Goal: Find specific page/section: Find specific page/section

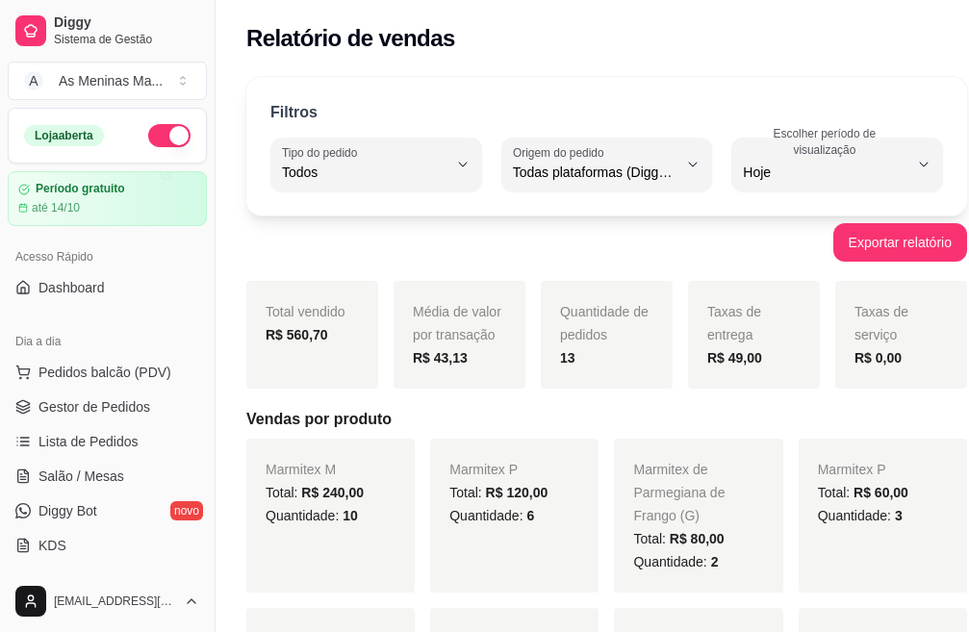
select select "ALL"
select select "0"
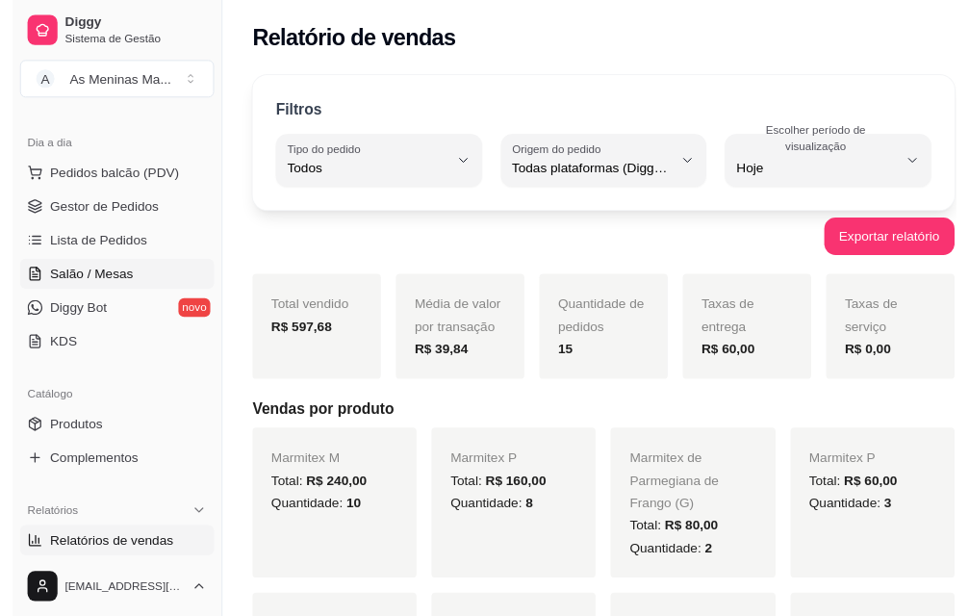
scroll to position [193, 0]
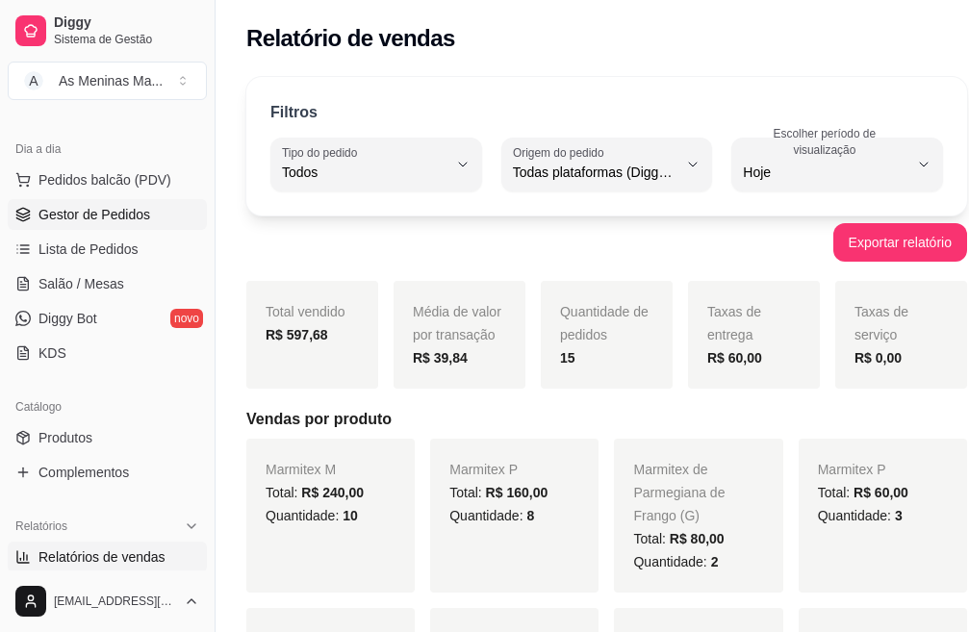
click at [139, 215] on span "Gestor de Pedidos" at bounding box center [95, 214] width 112 height 19
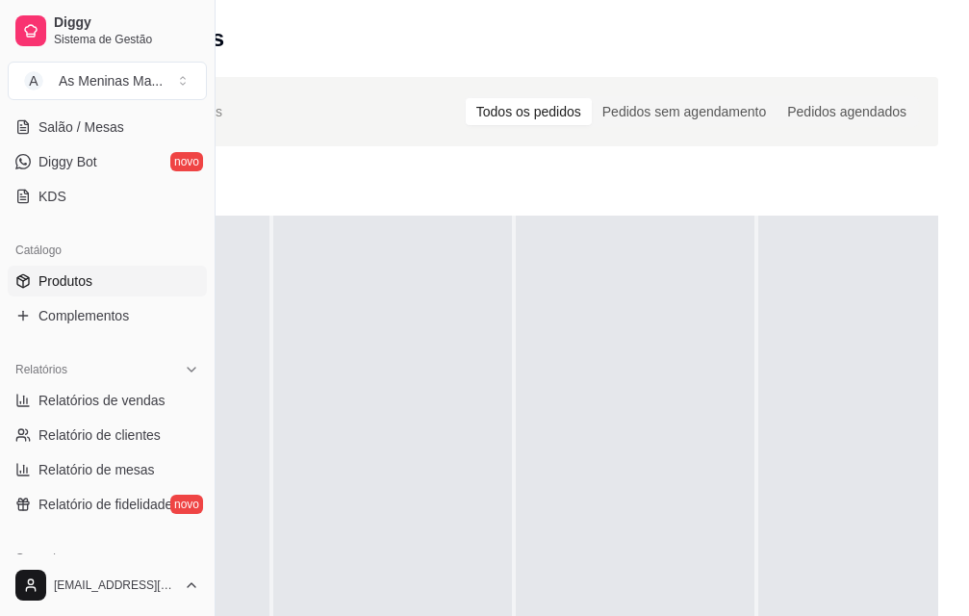
scroll to position [385, 0]
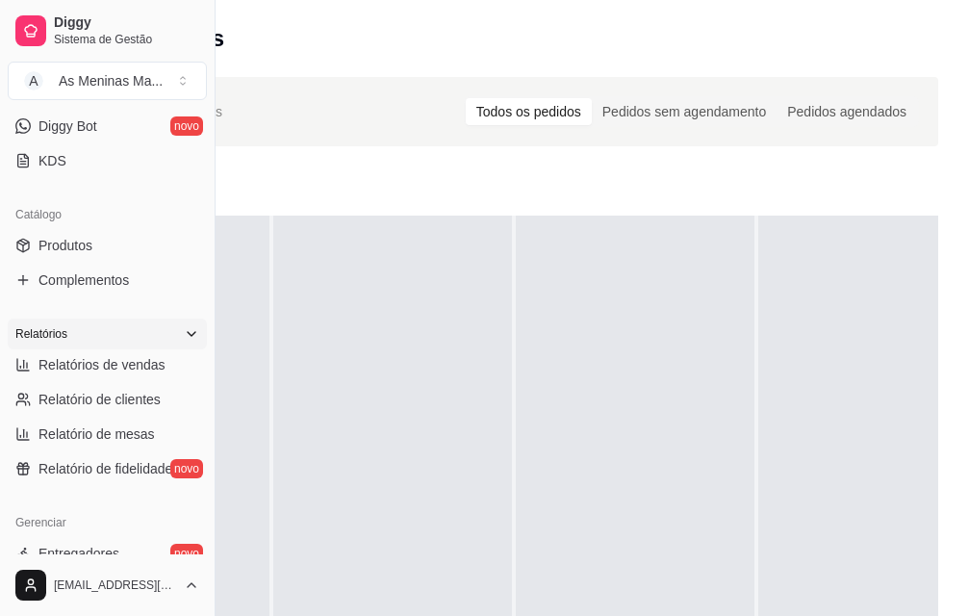
drag, startPoint x: 101, startPoint y: 345, endPoint x: 102, endPoint y: 378, distance: 33.7
click at [102, 347] on div "Relatórios" at bounding box center [107, 334] width 199 height 31
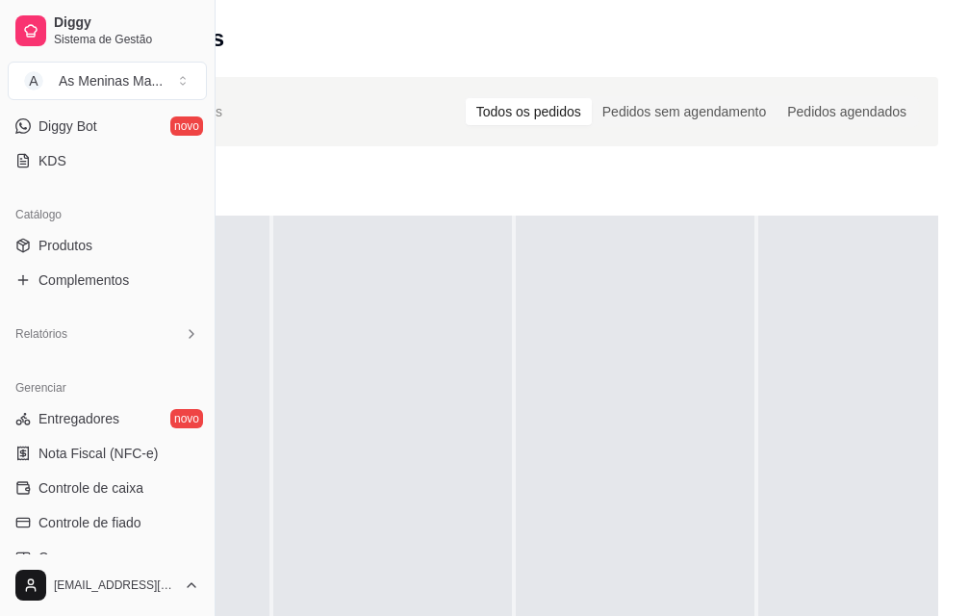
click at [102, 379] on div "Gerenciar" at bounding box center [107, 388] width 199 height 31
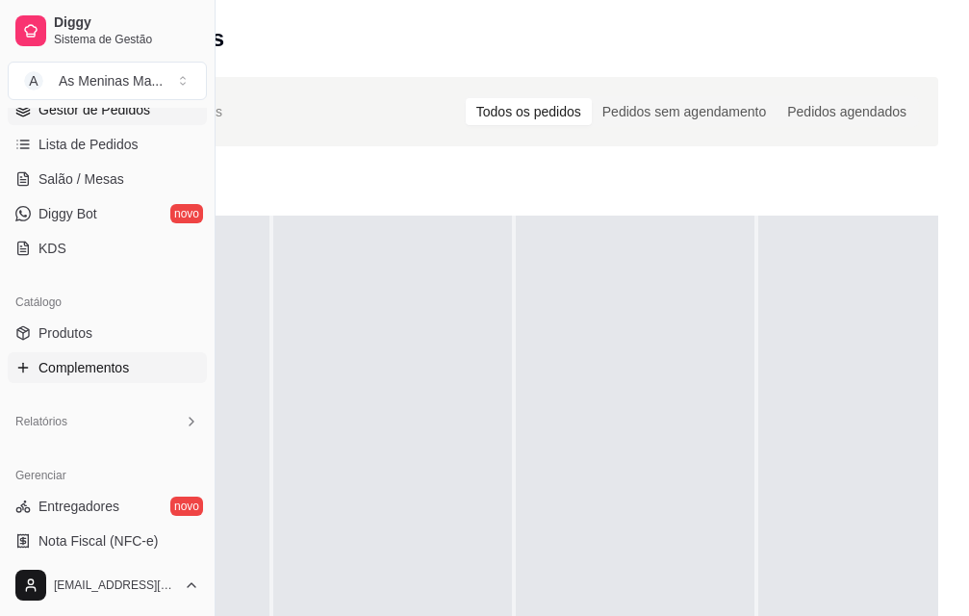
scroll to position [289, 0]
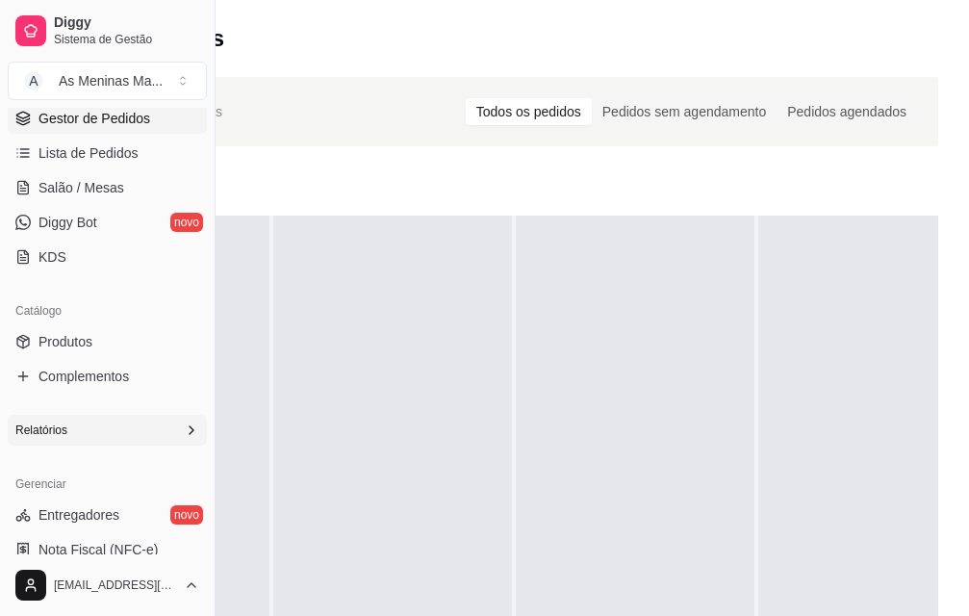
click at [93, 423] on div "Relatórios" at bounding box center [107, 430] width 199 height 31
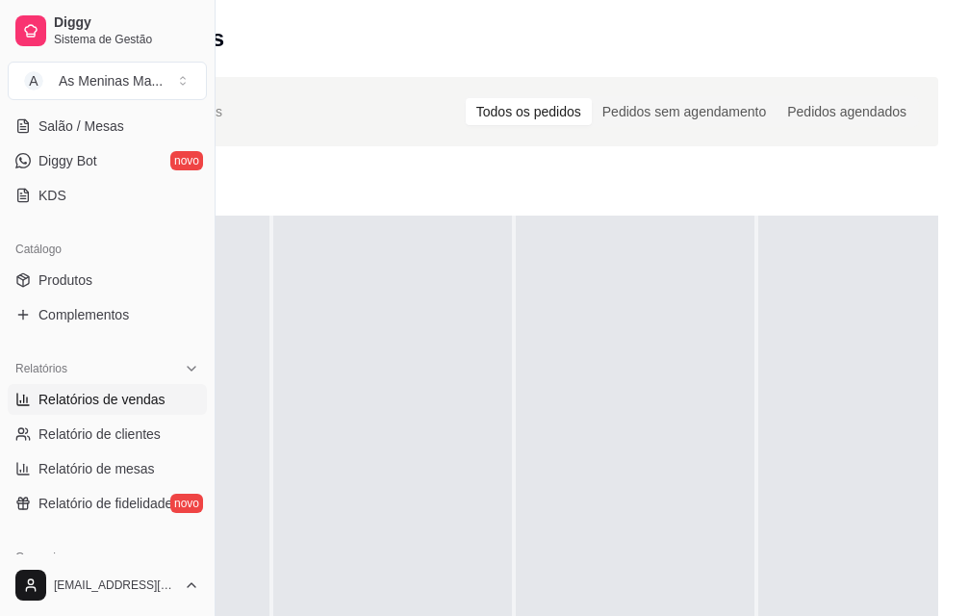
scroll to position [385, 0]
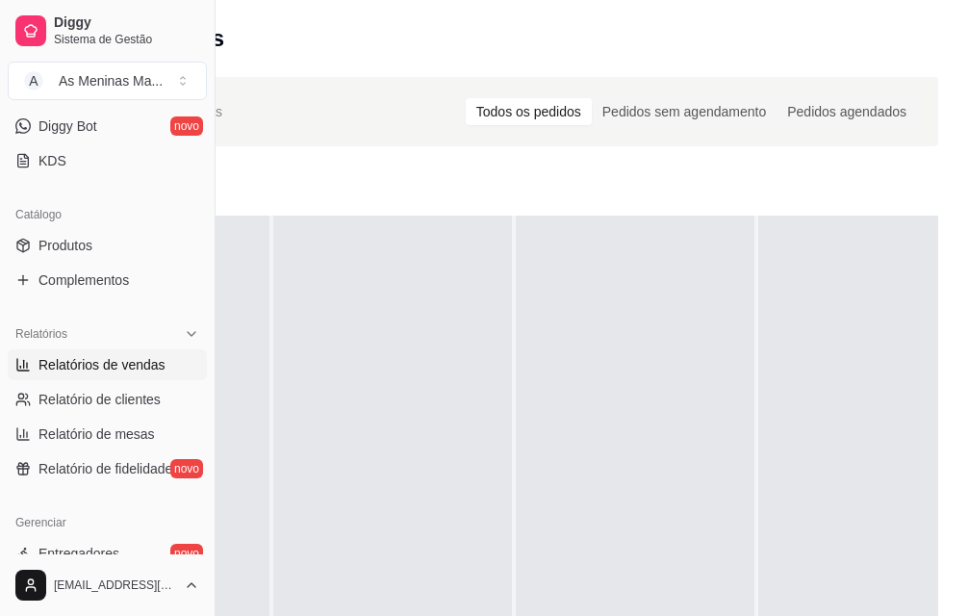
click at [106, 368] on span "Relatórios de vendas" at bounding box center [102, 364] width 127 height 19
select select "ALL"
select select "0"
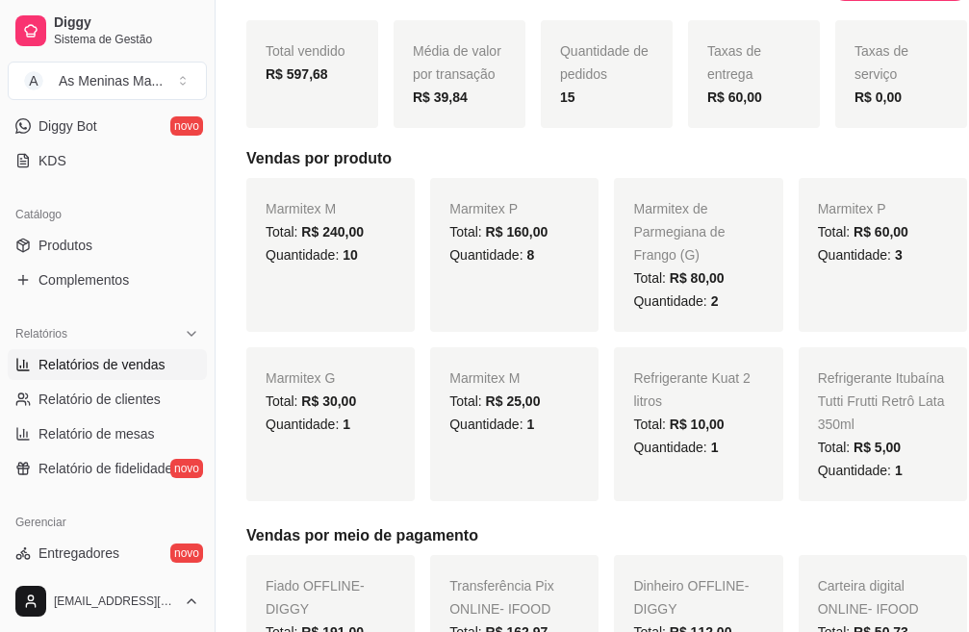
scroll to position [289, 0]
